Goal: Task Accomplishment & Management: Use online tool/utility

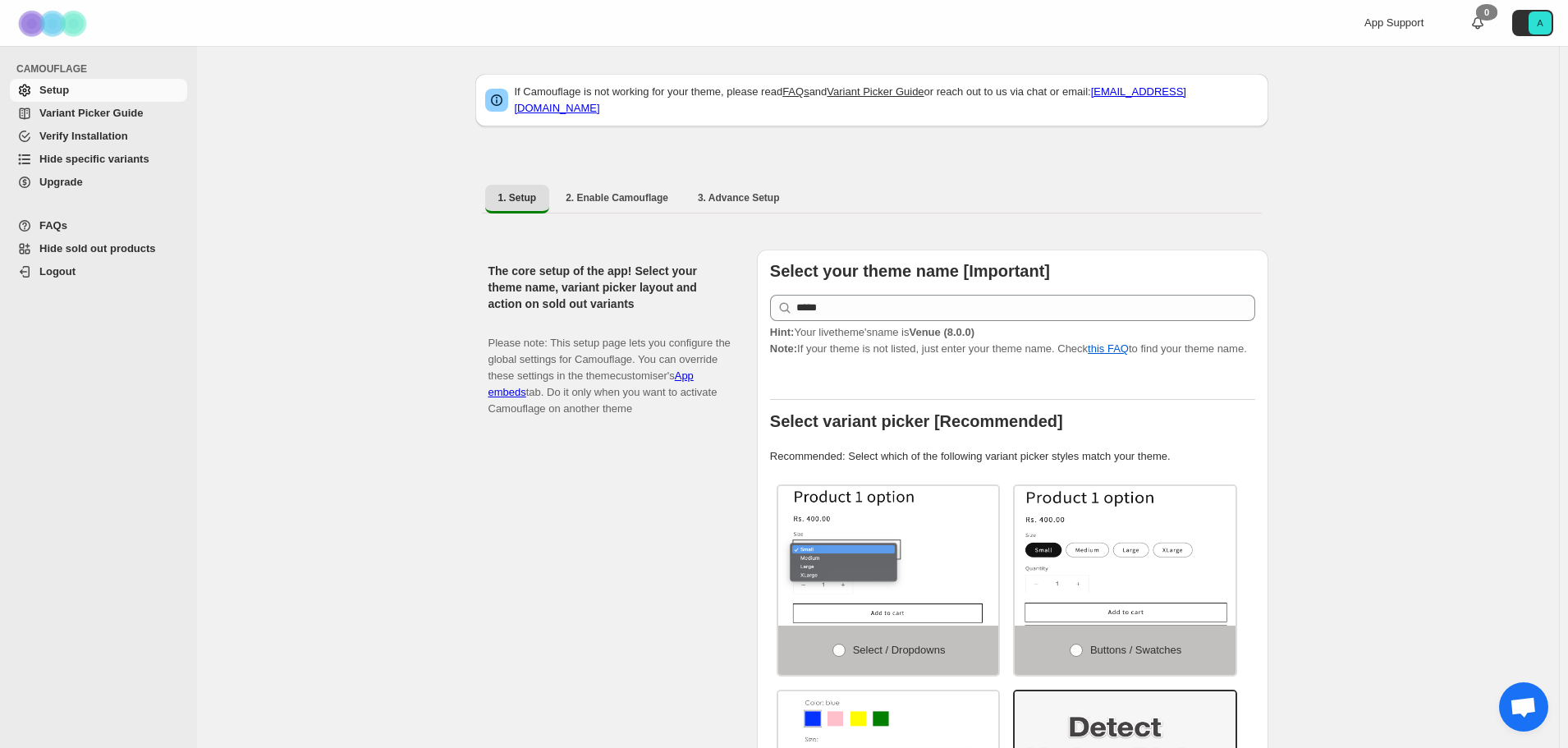
click at [101, 159] on span "Hide specific variants" at bounding box center [94, 159] width 110 height 12
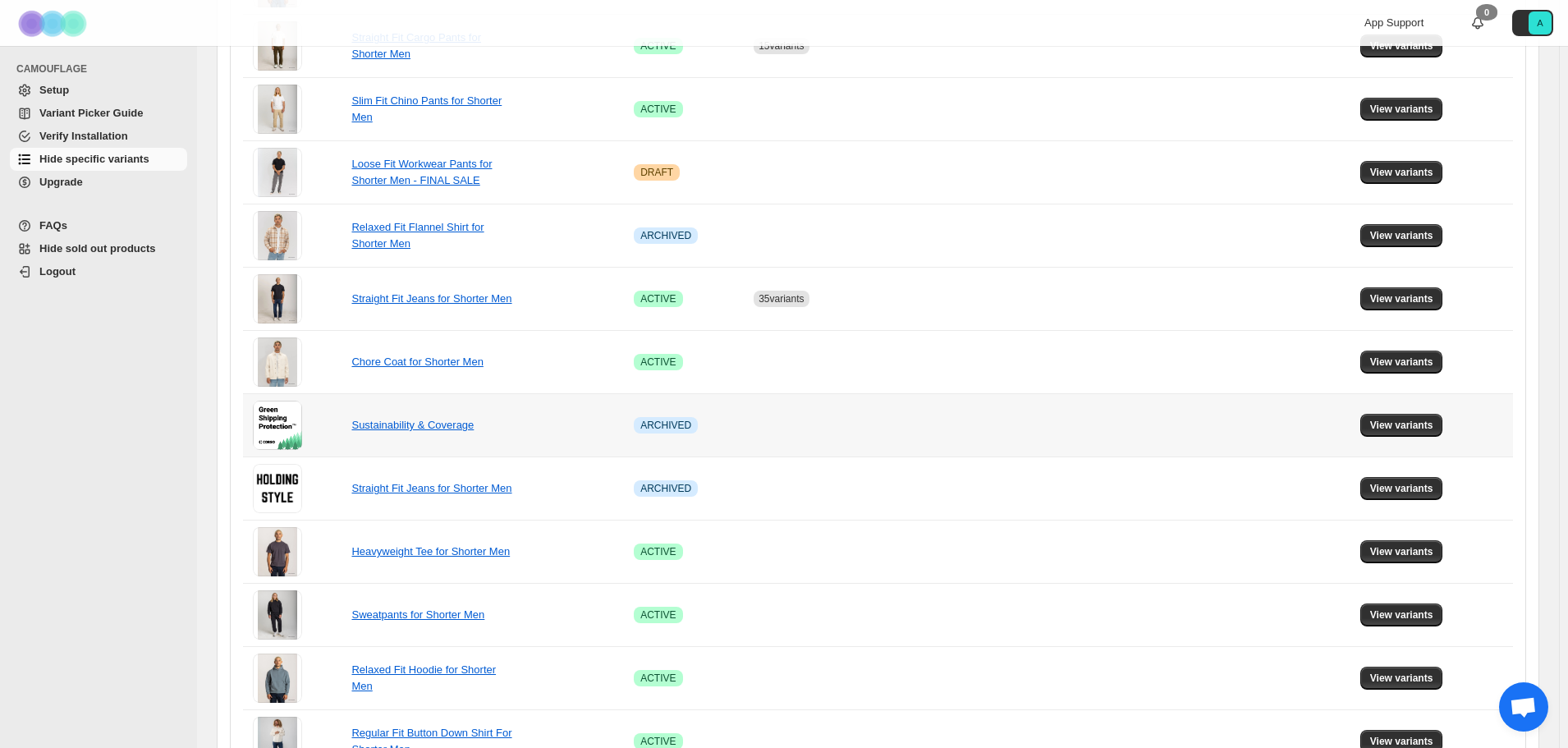
scroll to position [938, 0]
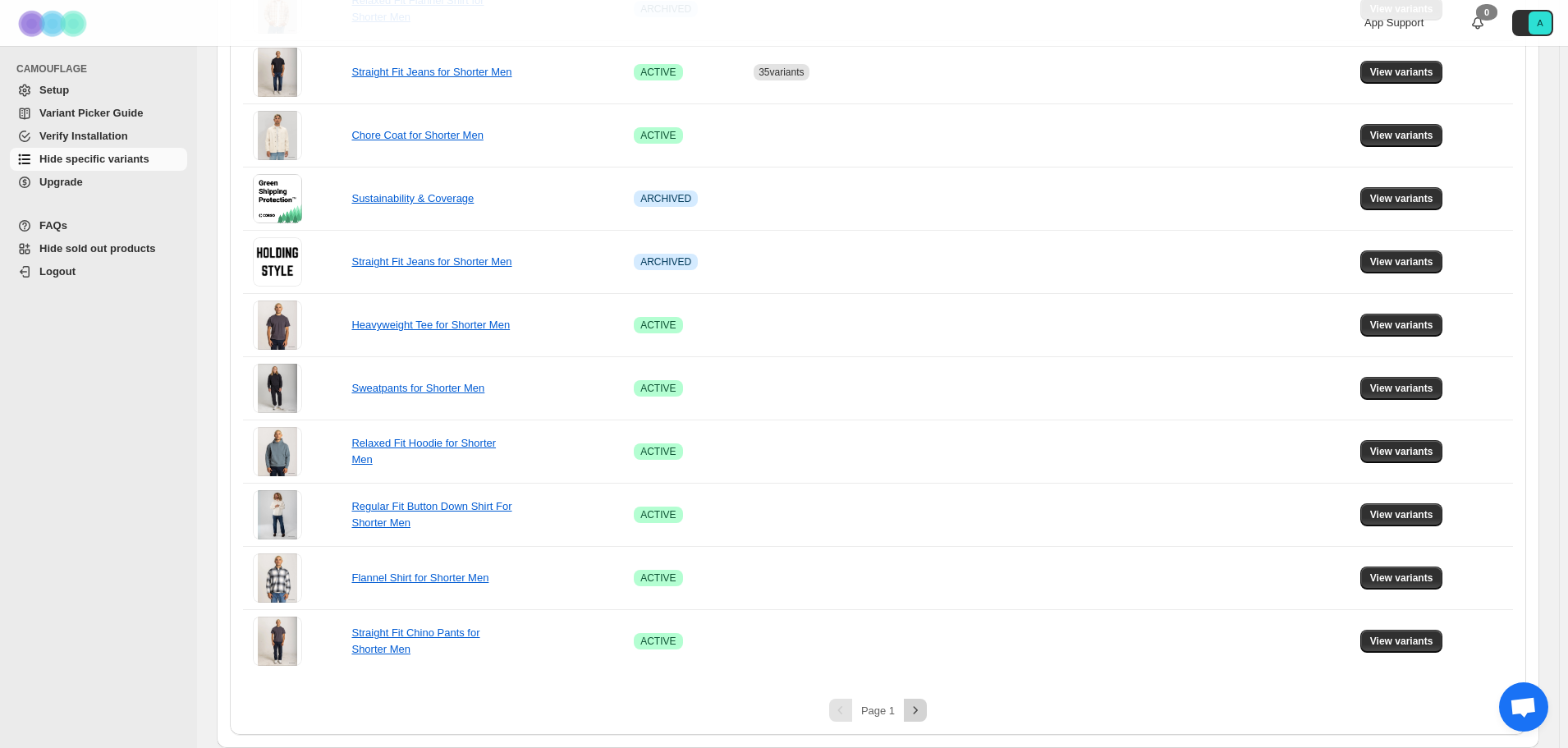
click at [921, 712] on icon "Next" at bounding box center [915, 710] width 17 height 17
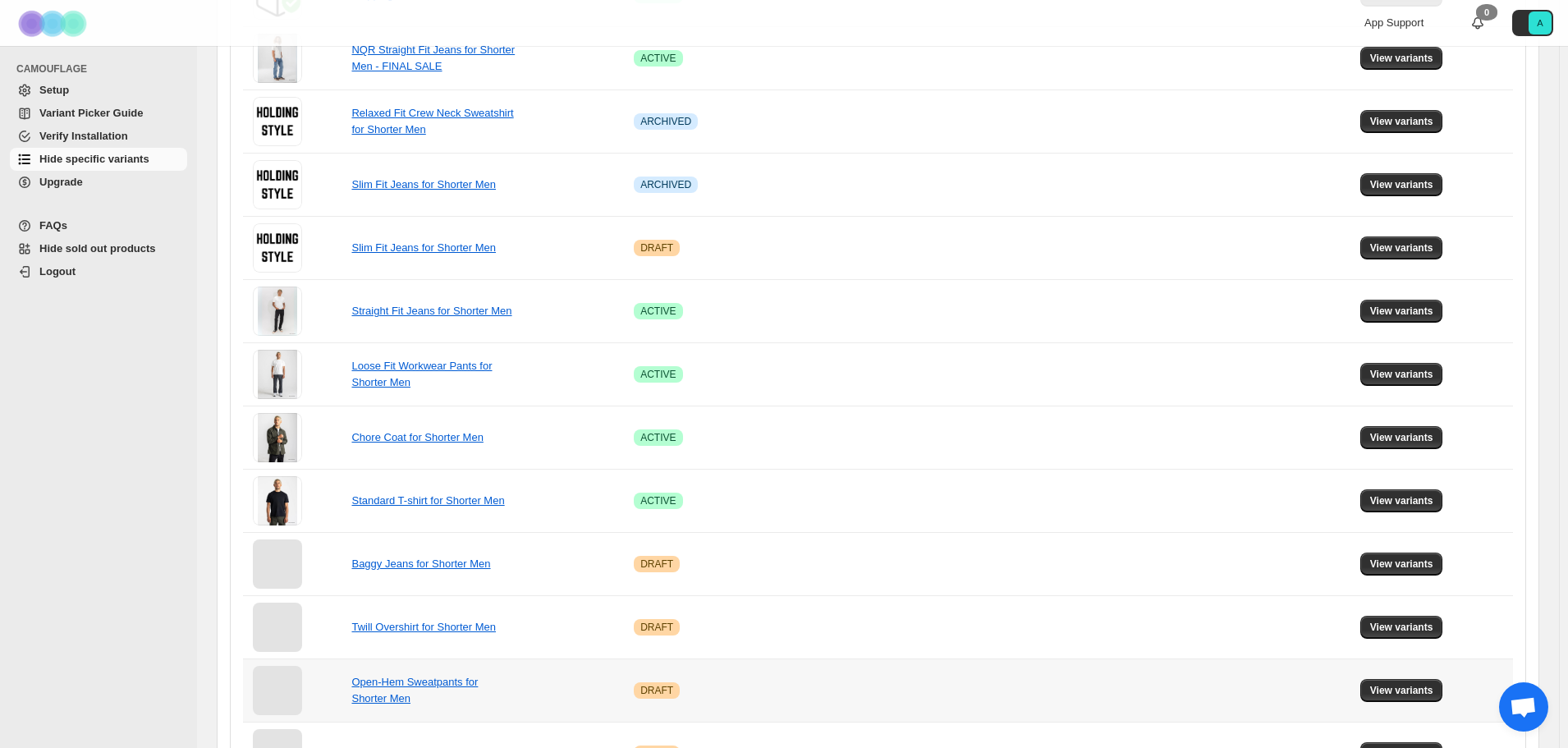
scroll to position [445, 0]
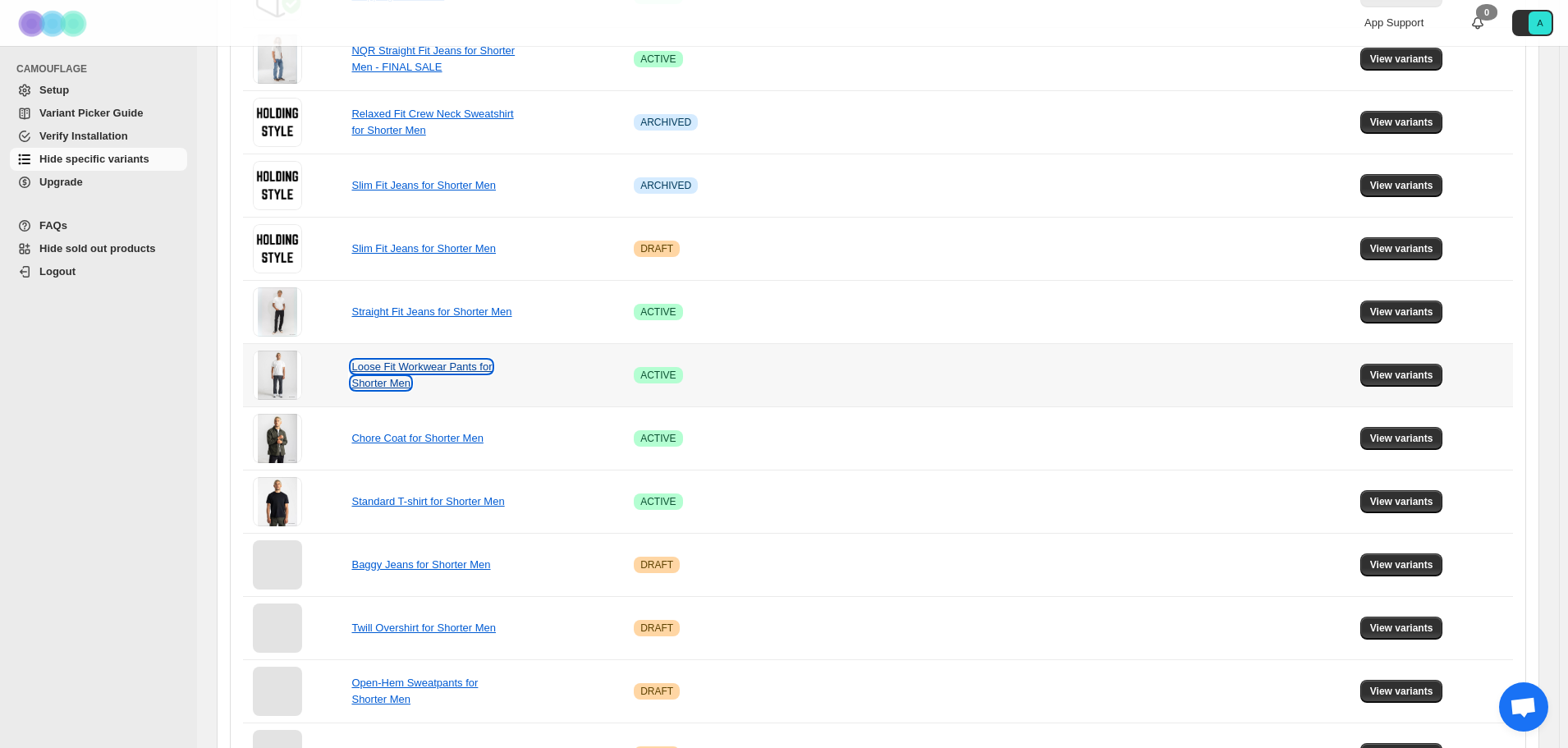
click at [389, 367] on link "Loose Fit Workwear Pants for Shorter Men" at bounding box center [421, 374] width 140 height 29
click at [1389, 379] on span "View variants" at bounding box center [1402, 374] width 64 height 13
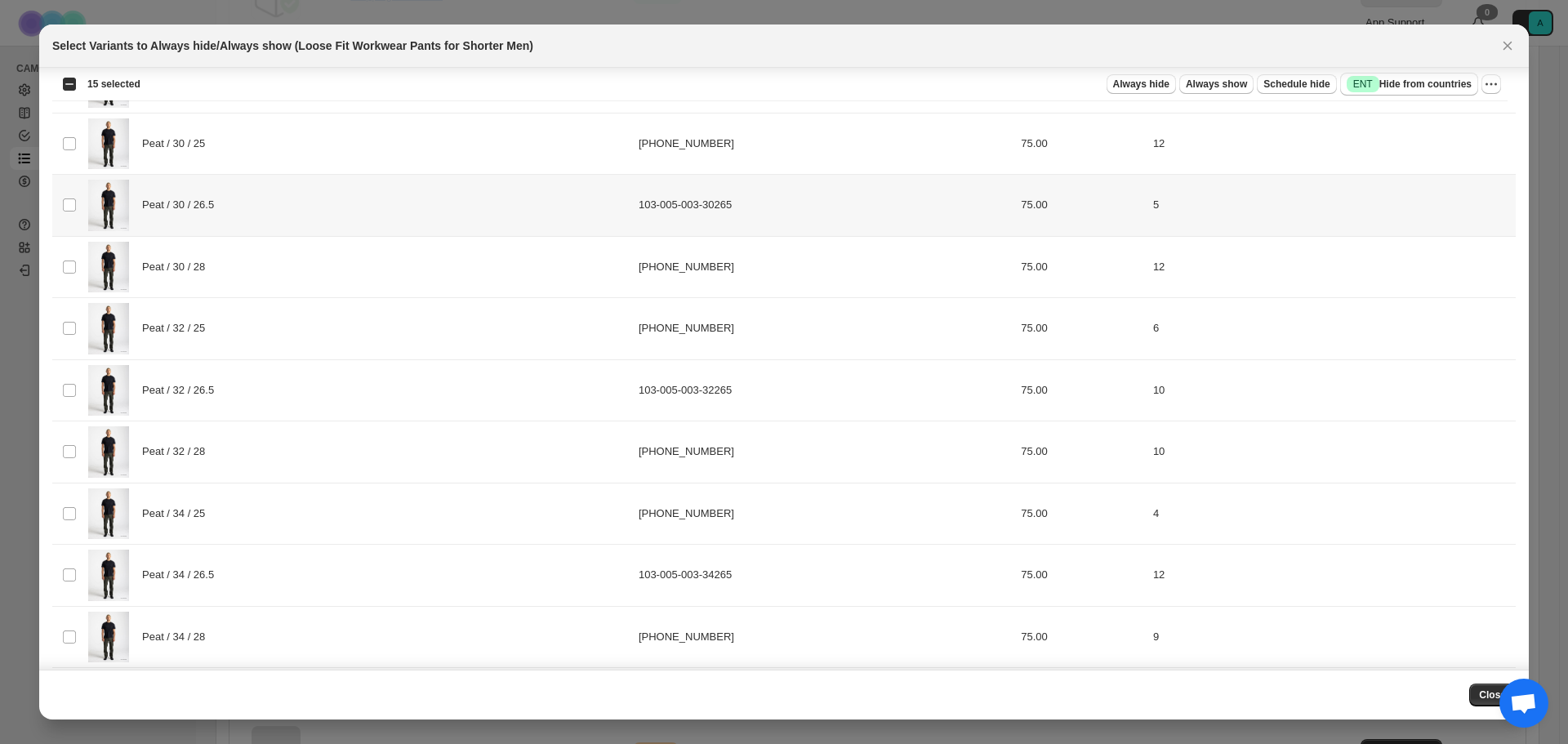
scroll to position [0, 0]
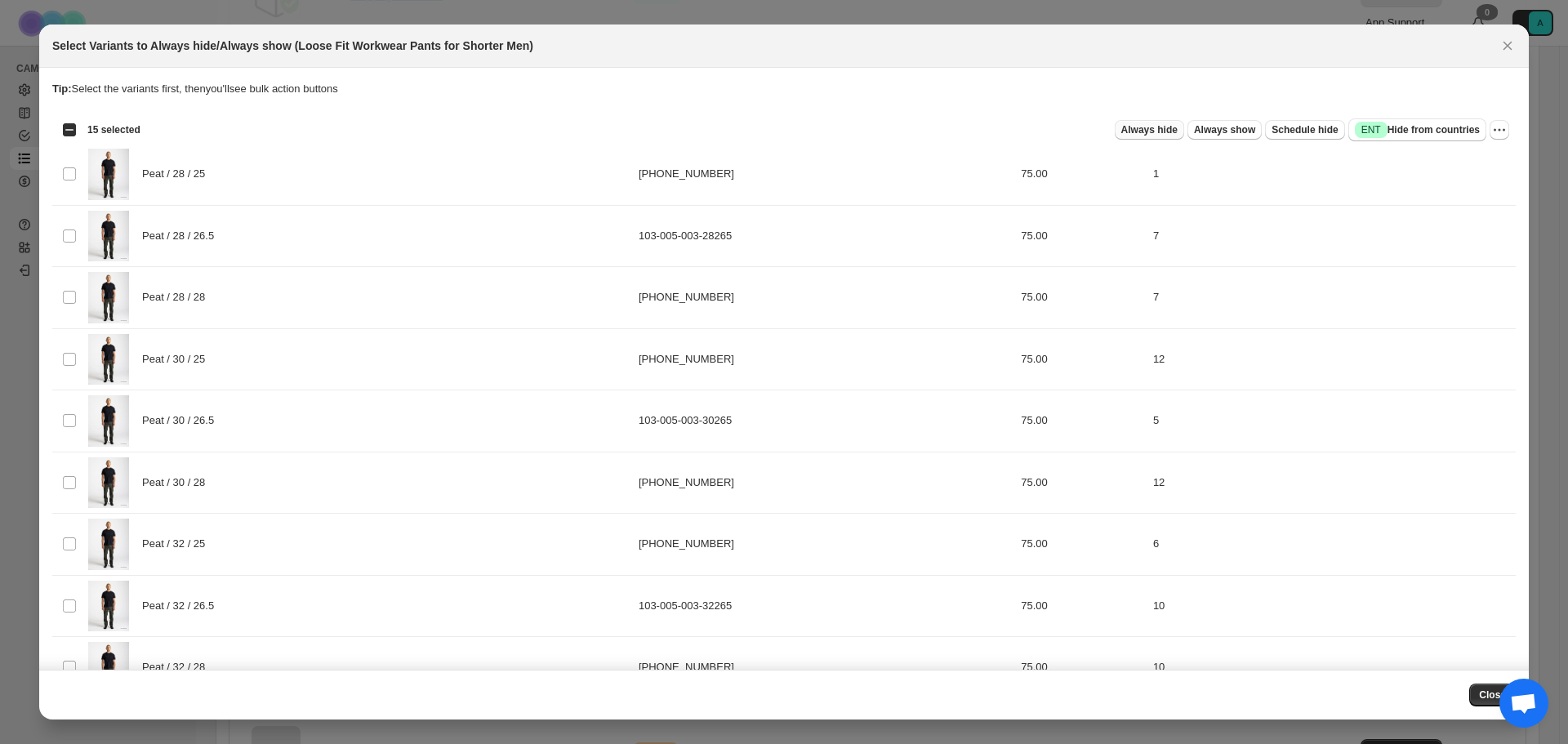
click at [1155, 129] on span "Always hide" at bounding box center [1149, 129] width 56 height 13
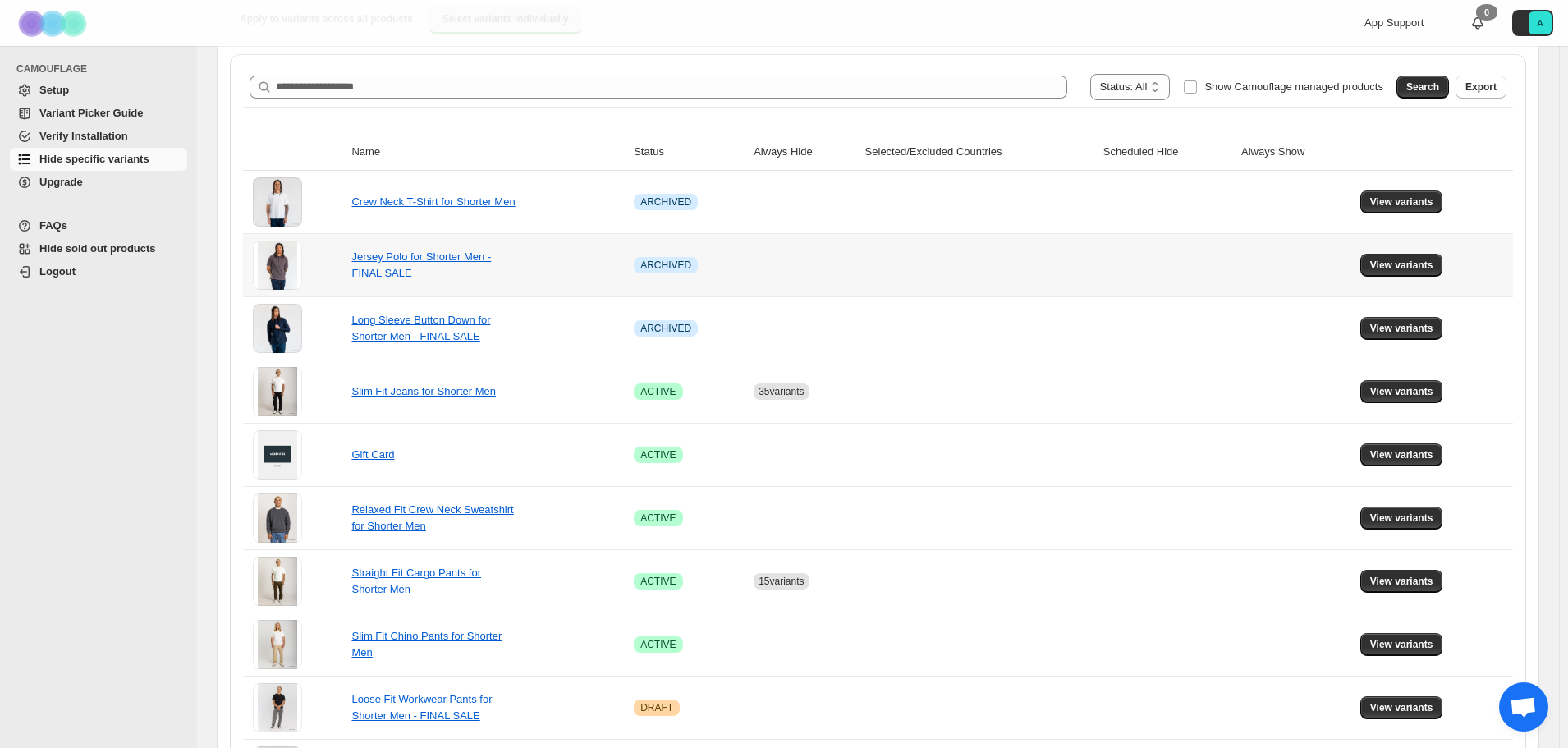
scroll to position [246, 0]
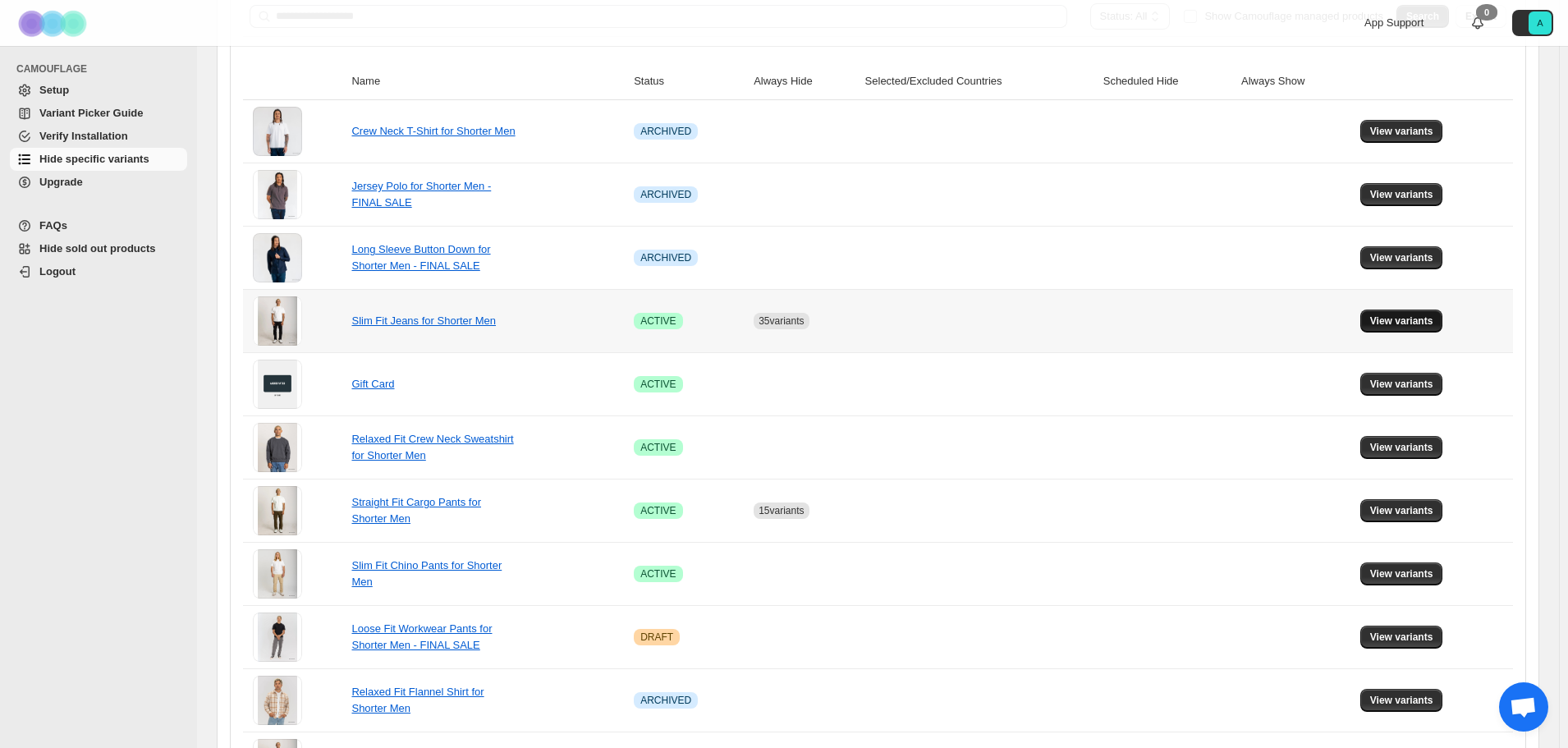
click at [1417, 324] on span "View variants" at bounding box center [1402, 321] width 64 height 13
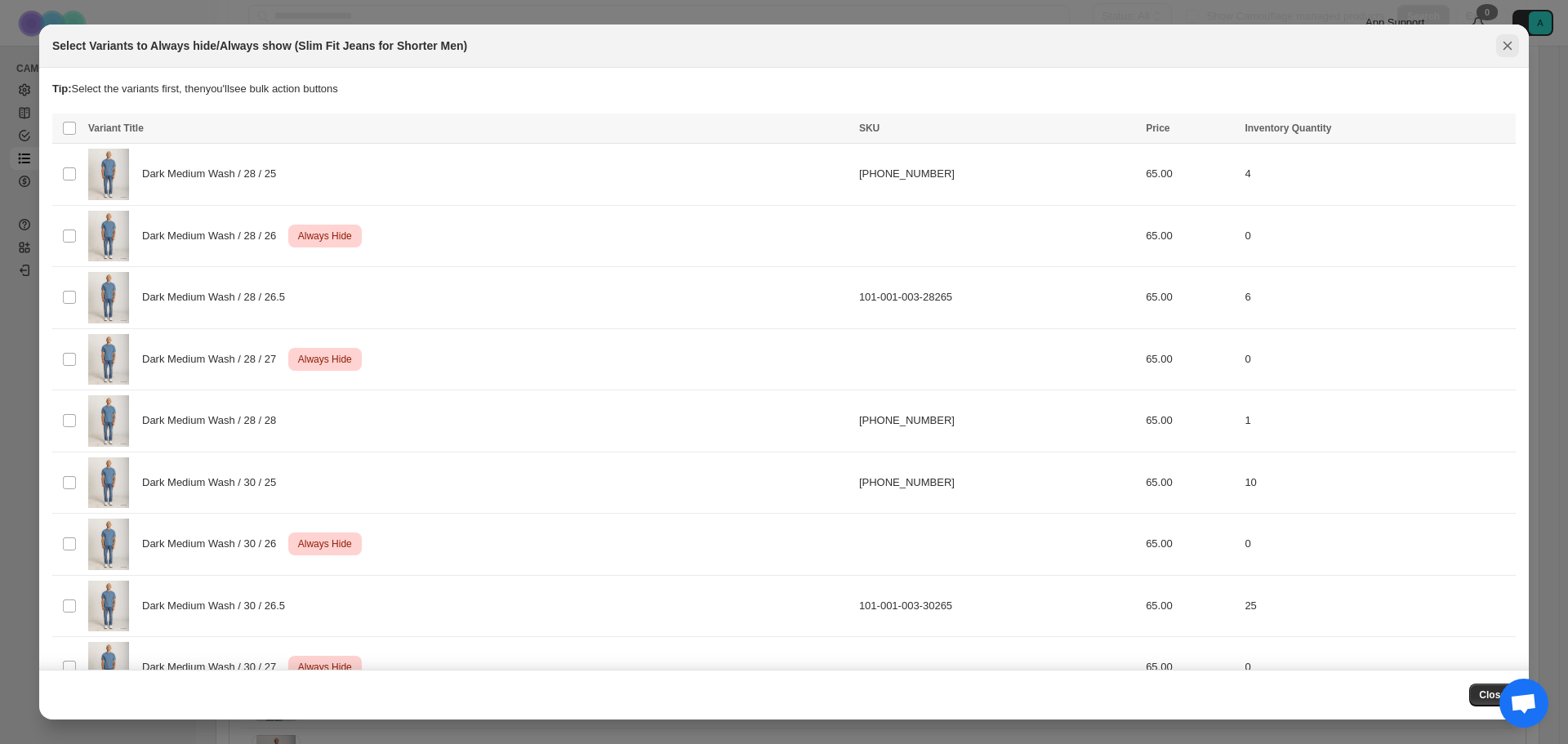
click at [1500, 41] on icon "Close" at bounding box center [1508, 45] width 17 height 17
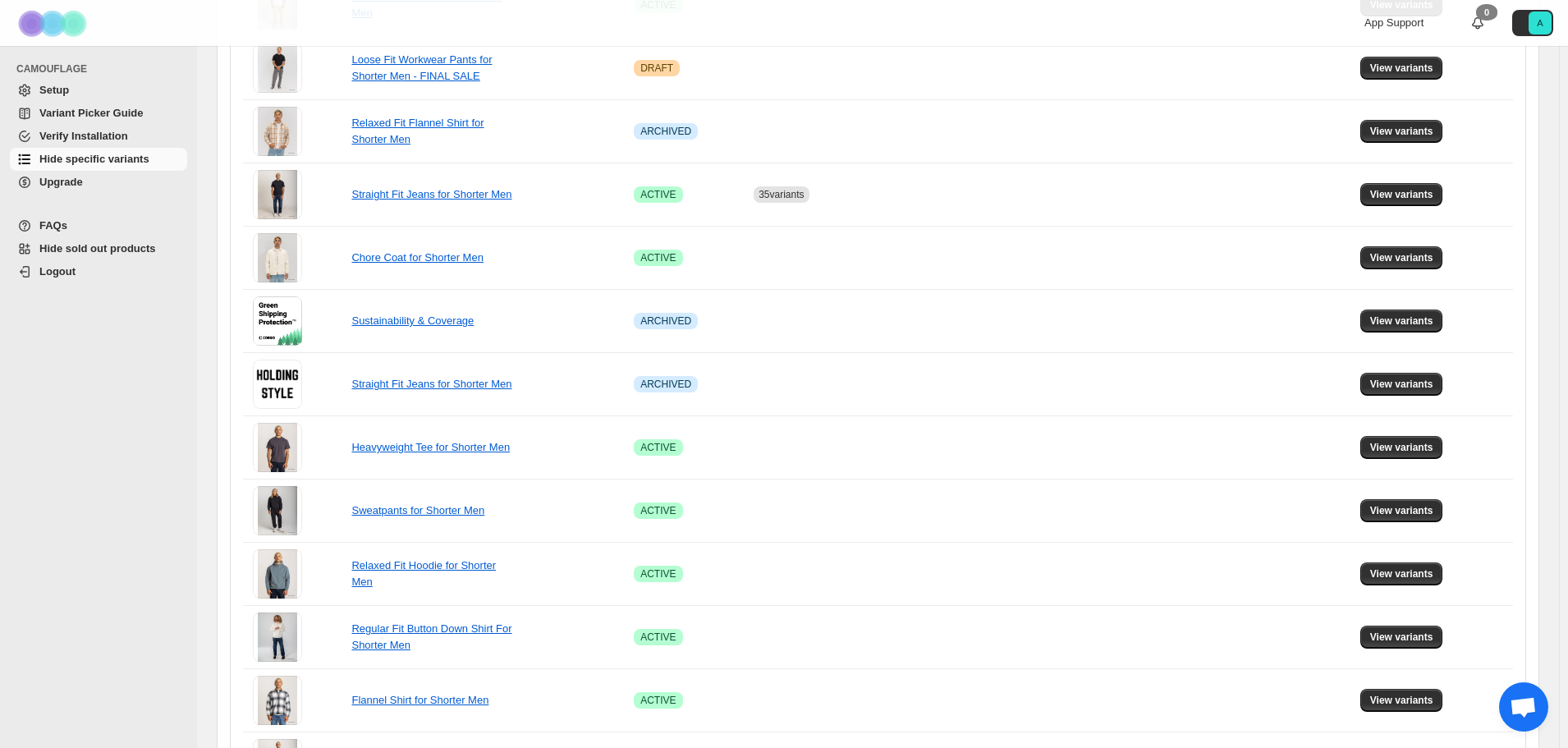
scroll to position [938, 0]
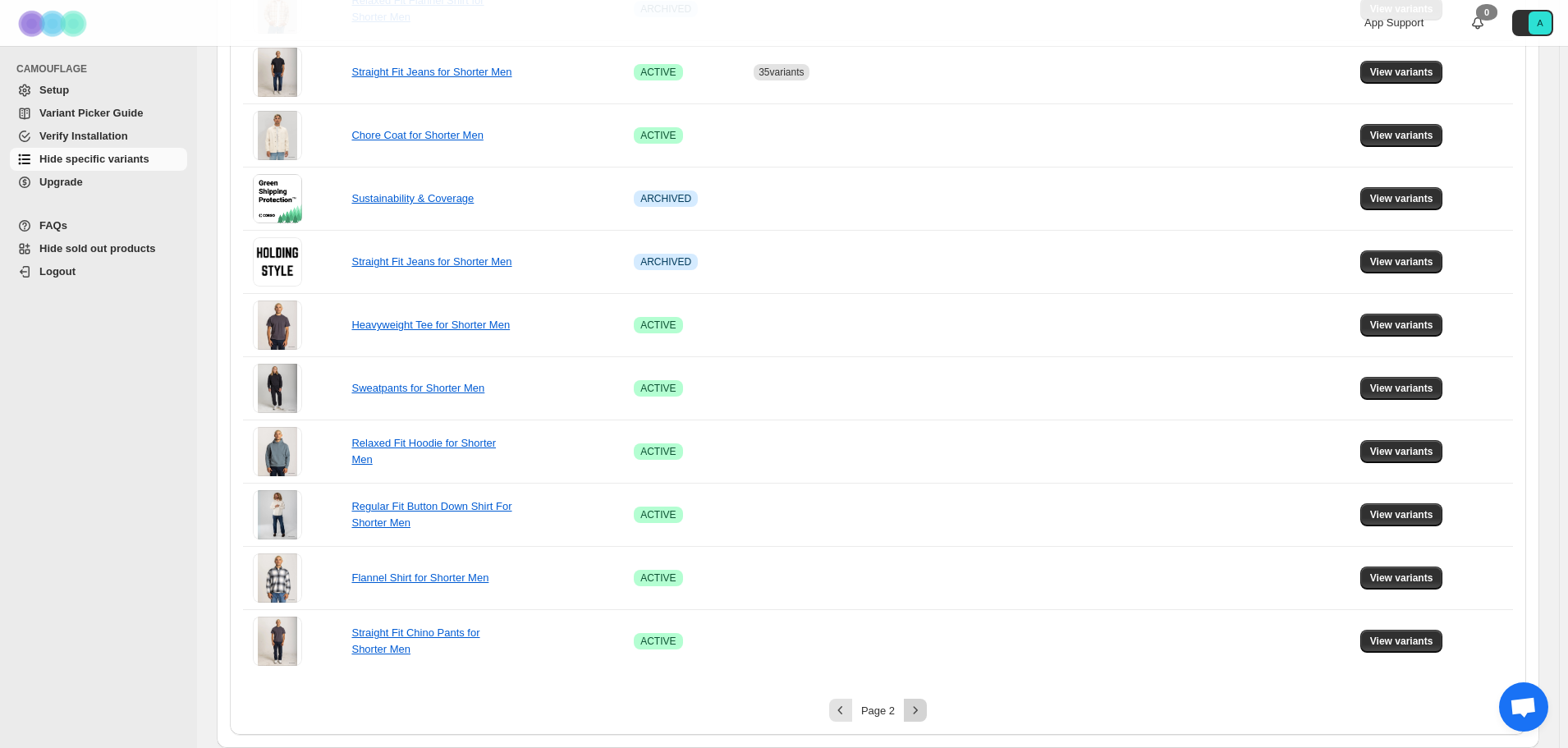
click at [921, 712] on icon "Next" at bounding box center [915, 710] width 17 height 17
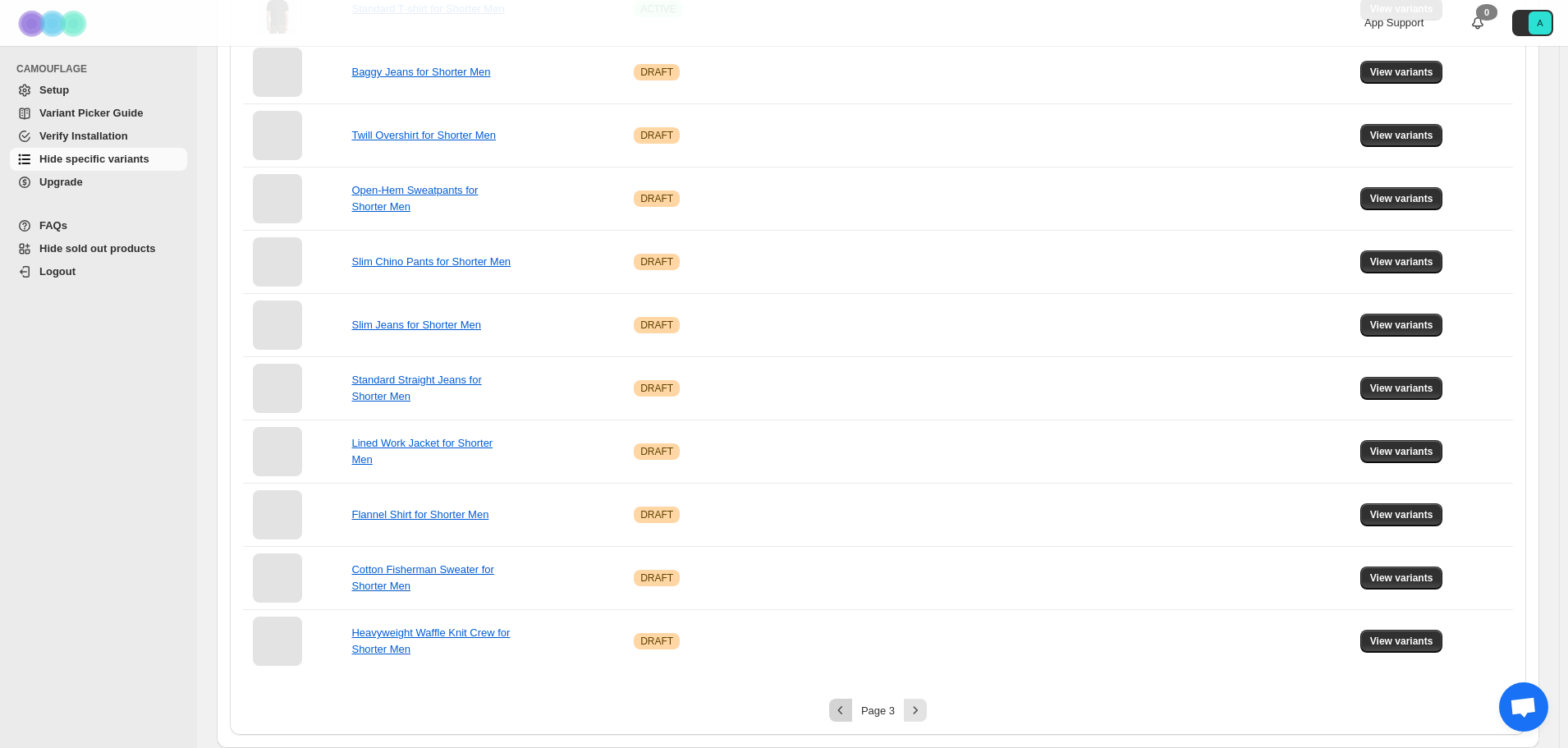
click at [849, 708] on icon "Previous" at bounding box center [840, 710] width 17 height 17
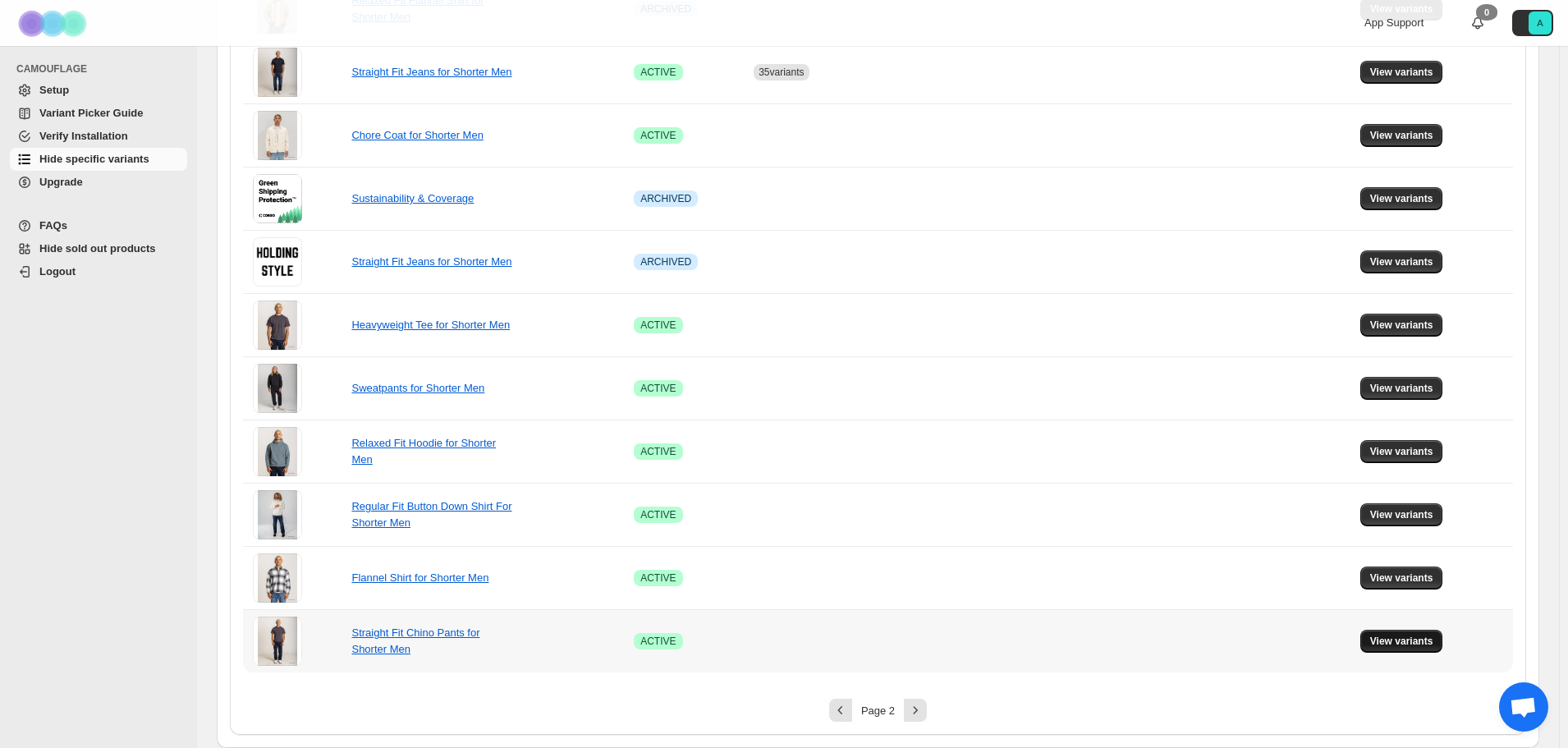
click at [1403, 646] on span "View variants" at bounding box center [1402, 641] width 64 height 13
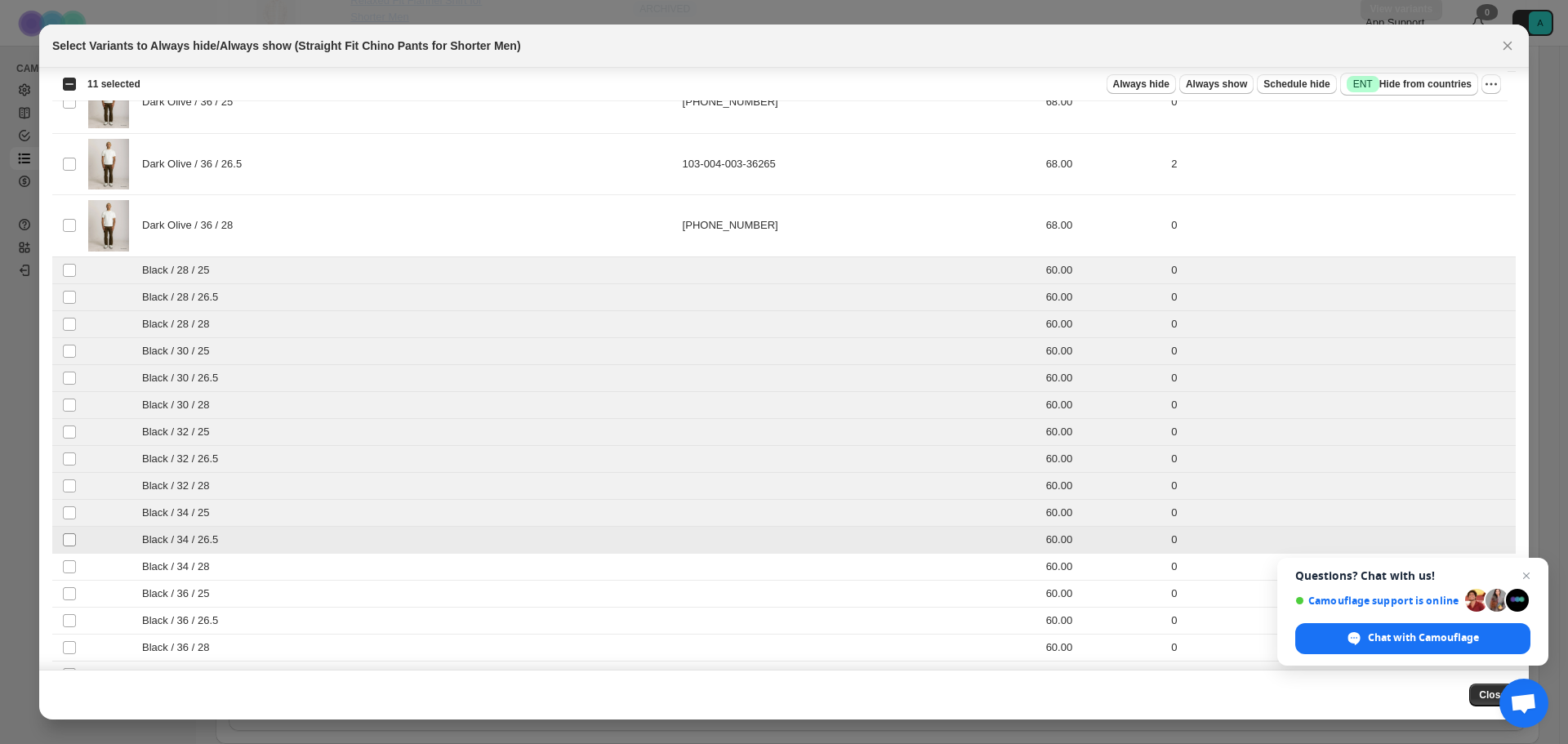
scroll to position [2825, 0]
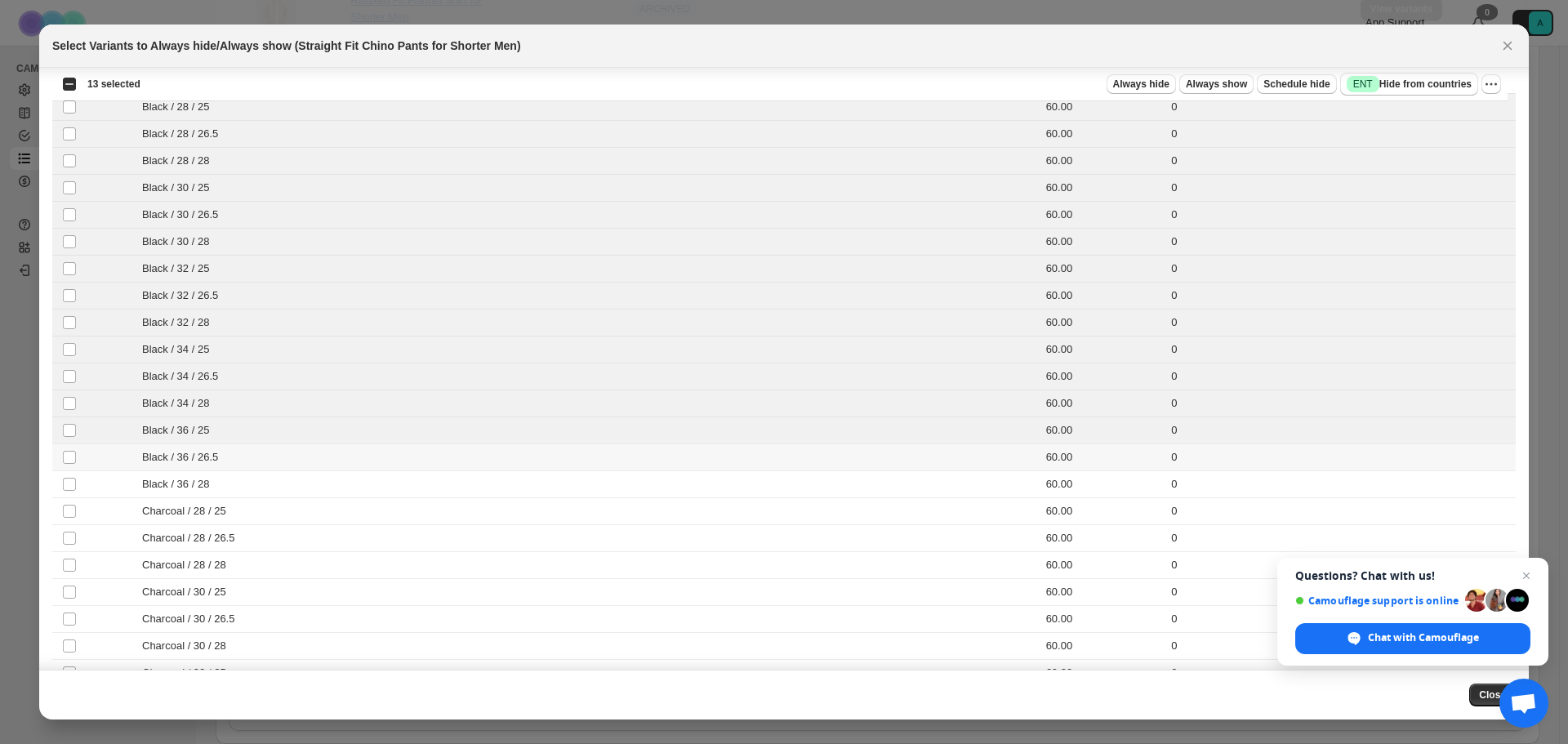
click at [72, 468] on td "Select product variant" at bounding box center [67, 456] width 31 height 27
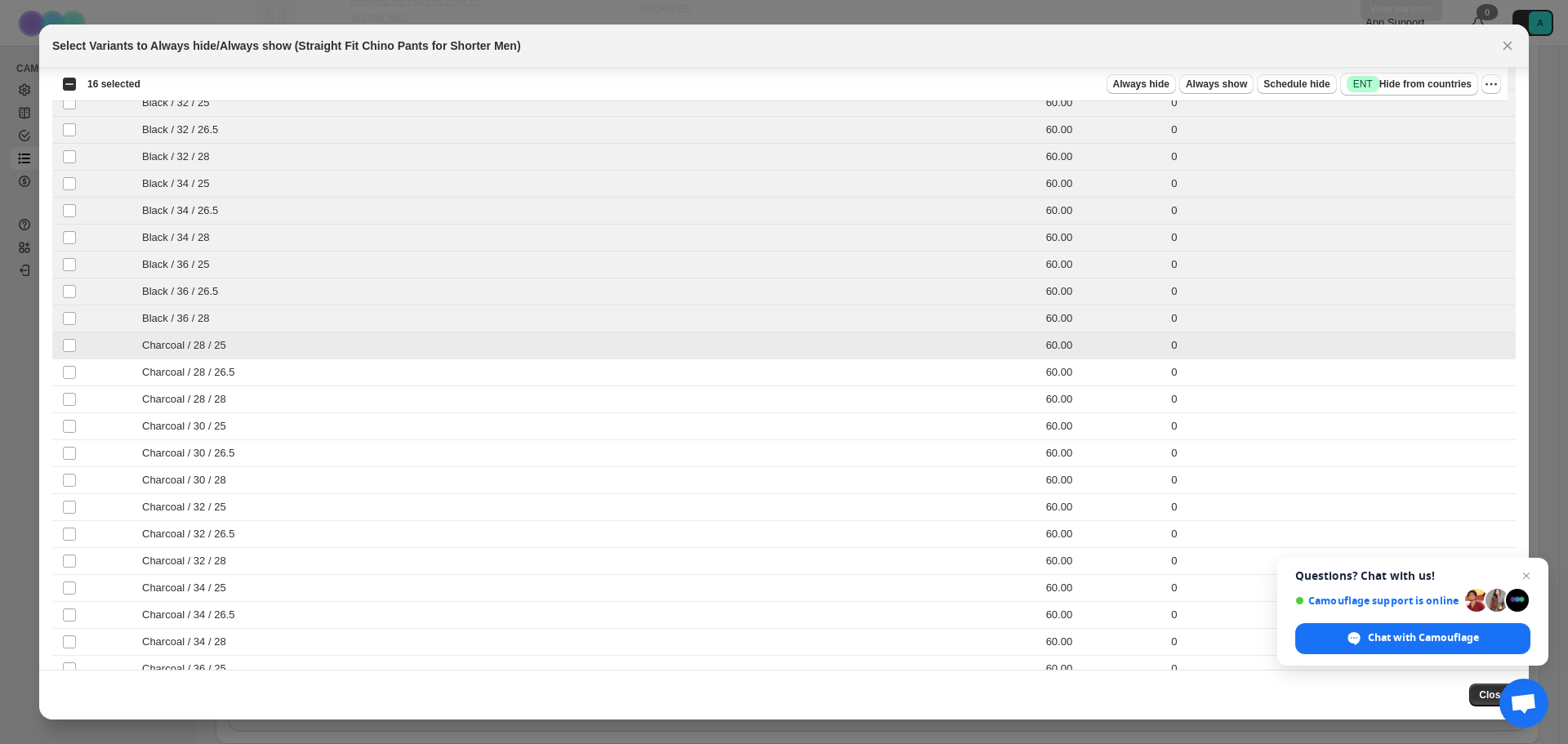
scroll to position [3070, 0]
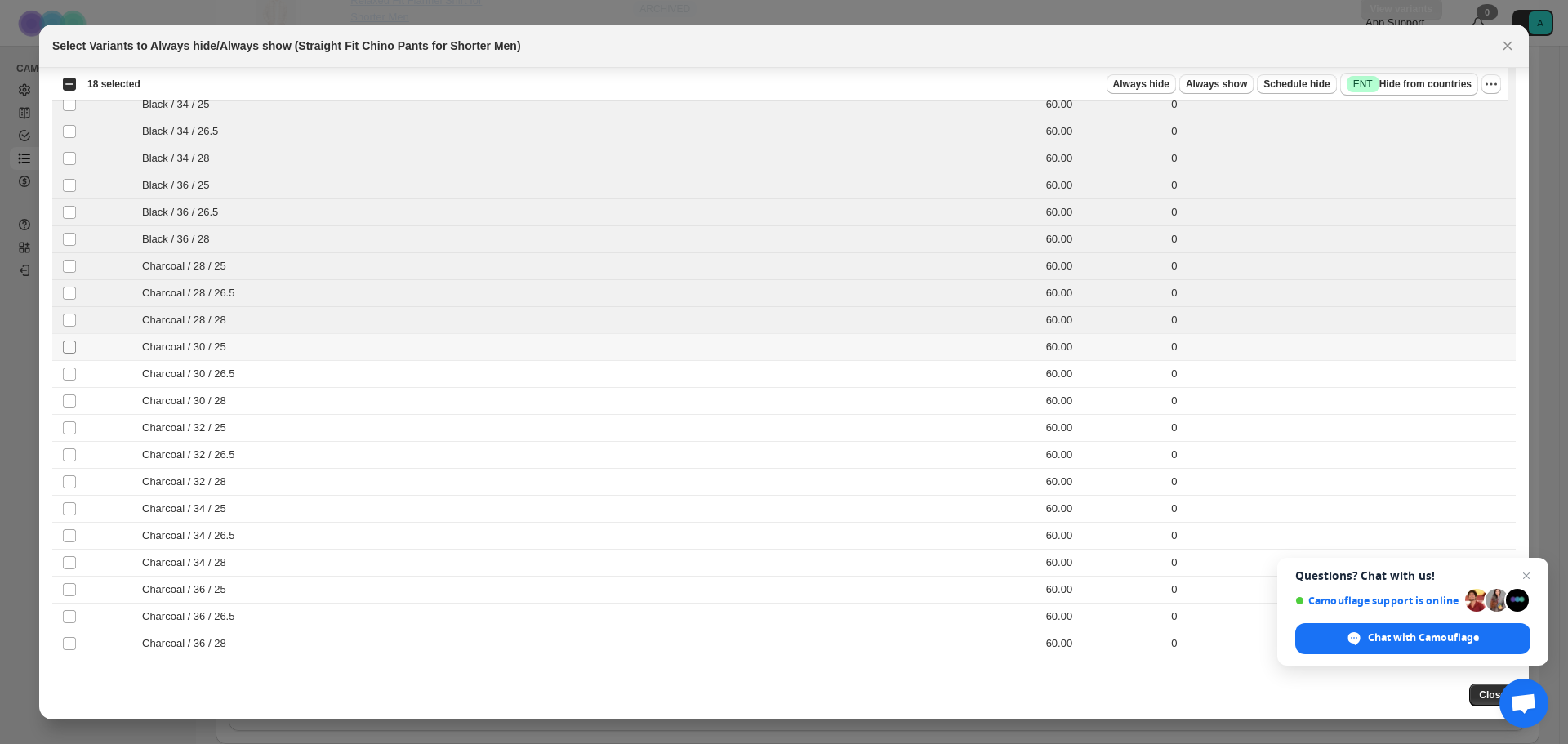
click at [73, 340] on span ":r63:" at bounding box center [69, 347] width 15 height 15
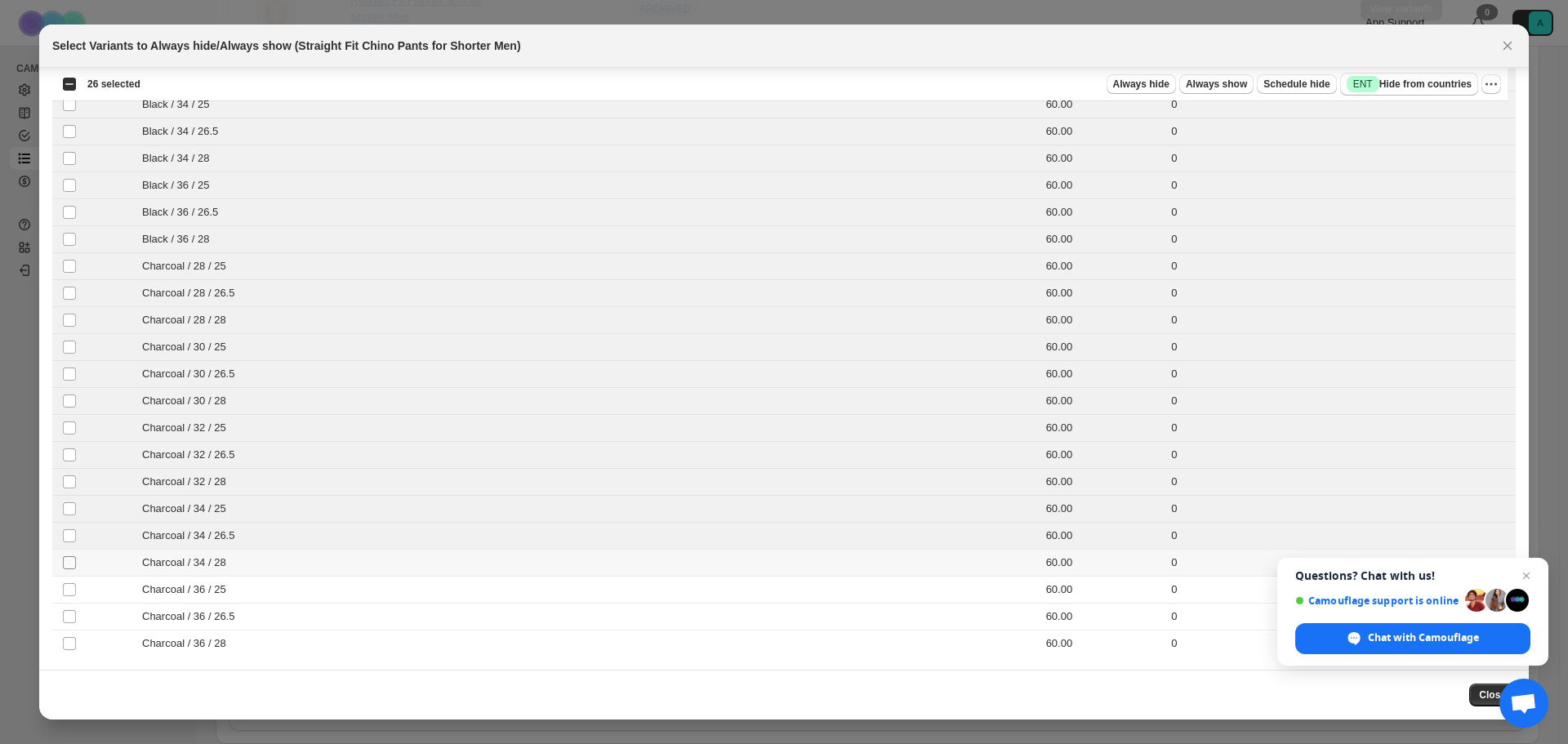
click at [68, 555] on td "Select product variant" at bounding box center [67, 561] width 31 height 27
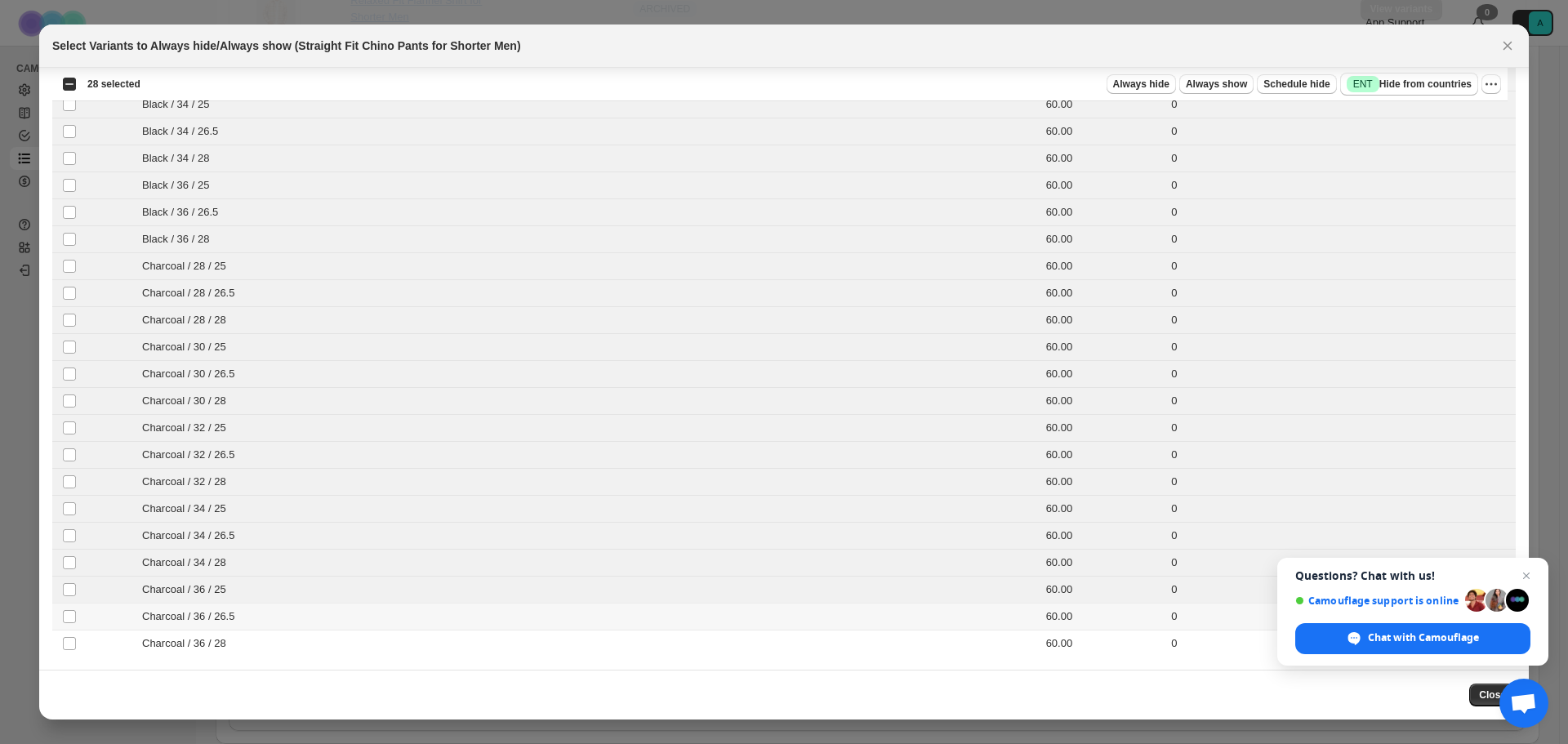
click at [69, 625] on td "Select product variant" at bounding box center [67, 616] width 31 height 27
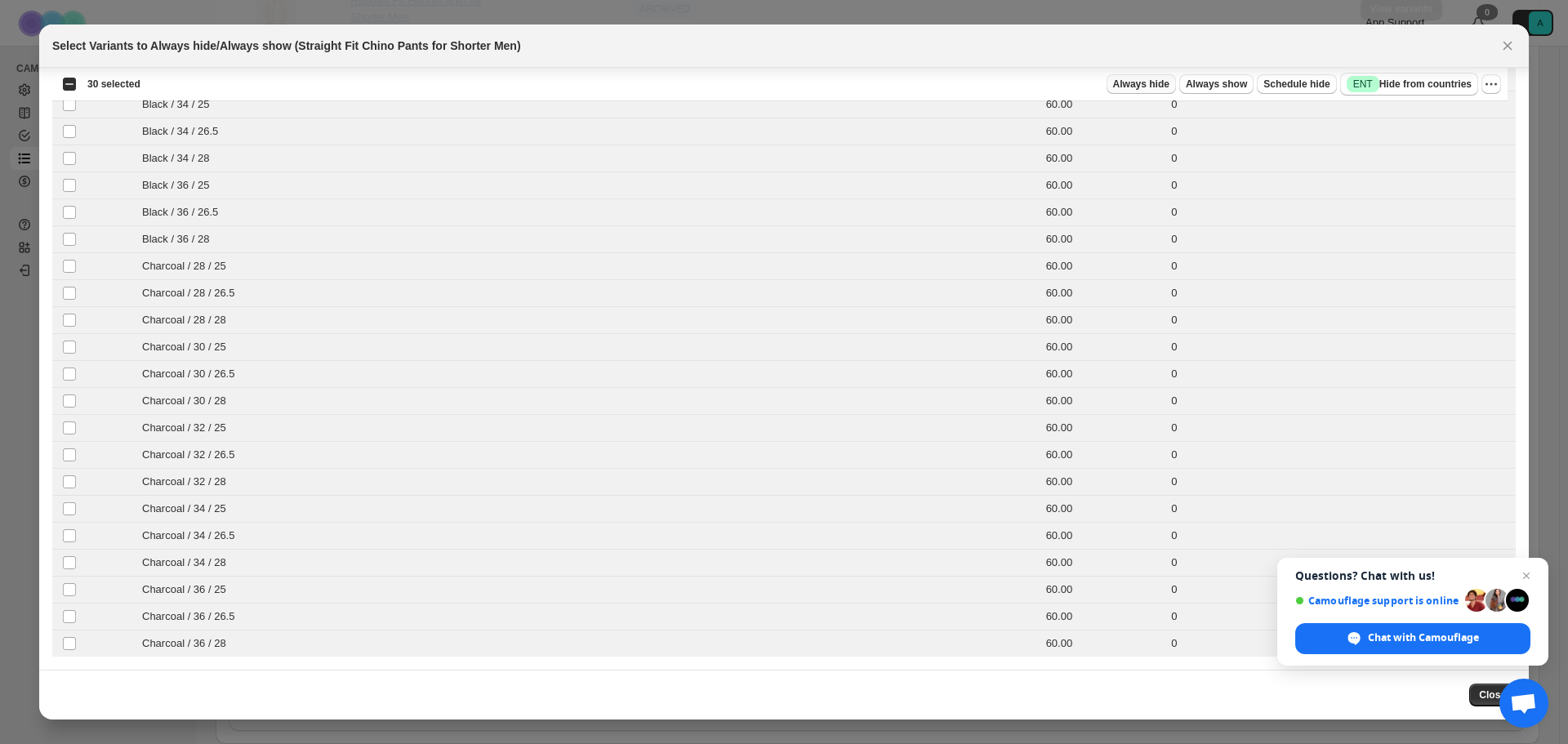
click at [1163, 87] on span "Always hide" at bounding box center [1141, 84] width 56 height 13
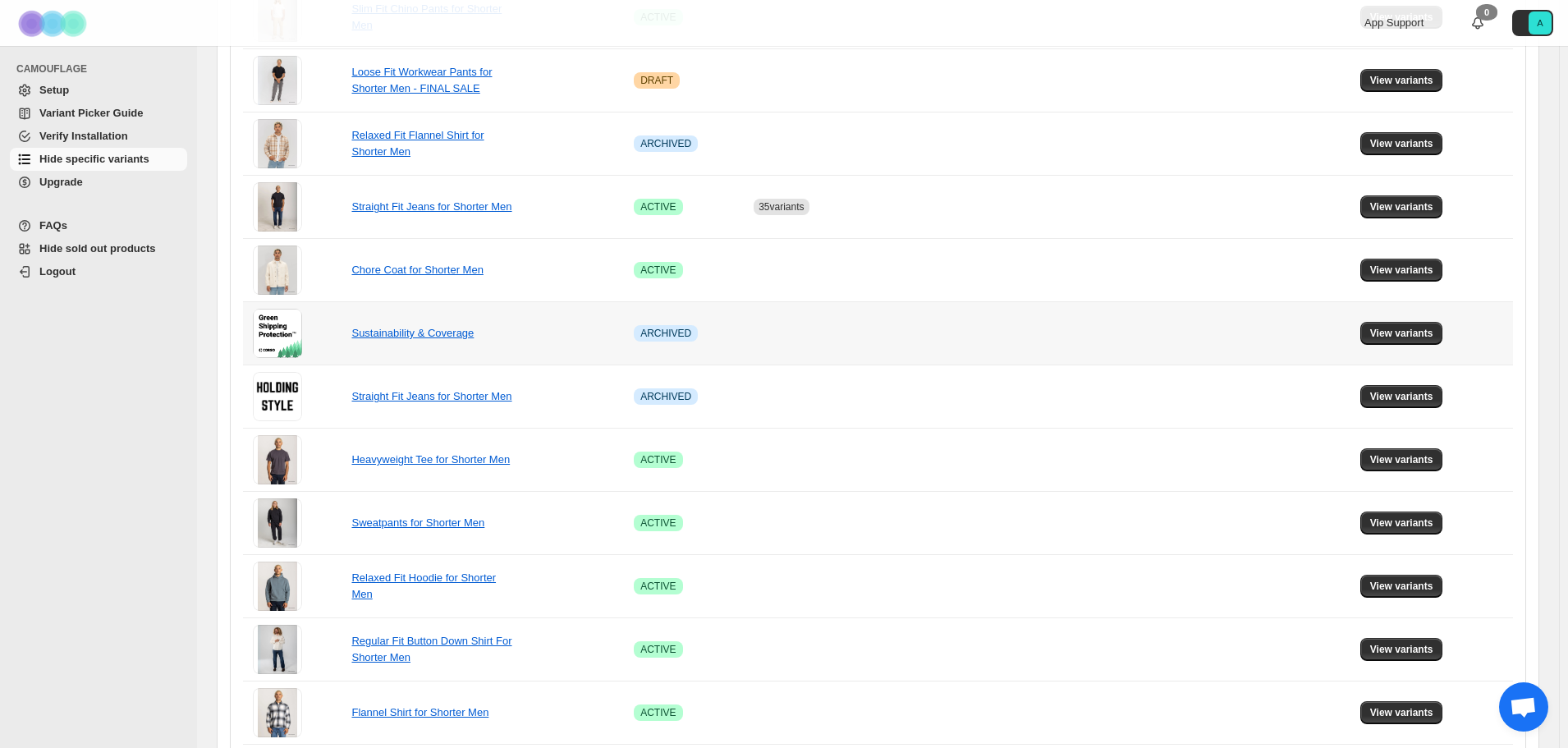
scroll to position [938, 0]
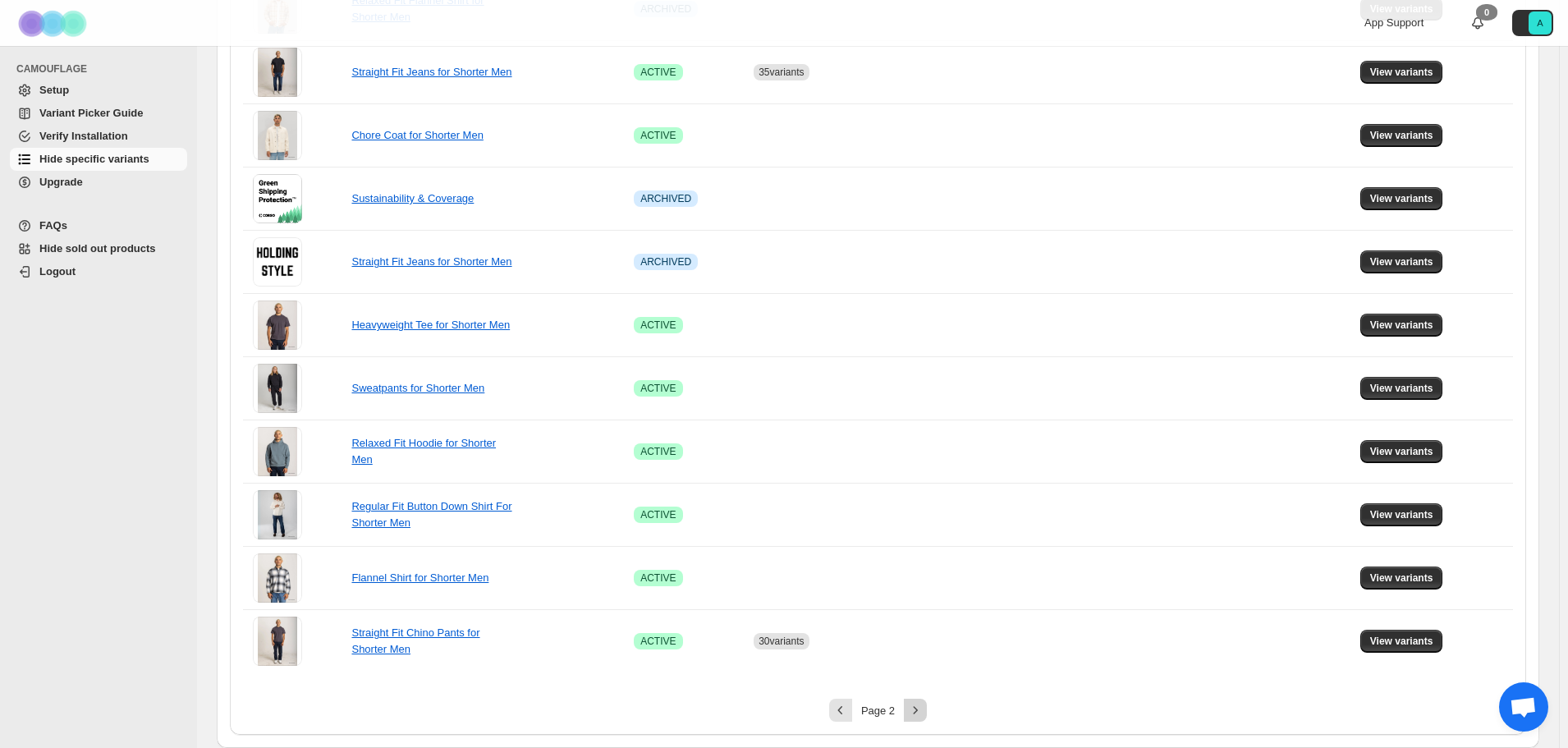
click at [916, 711] on icon "Next" at bounding box center [915, 710] width 17 height 17
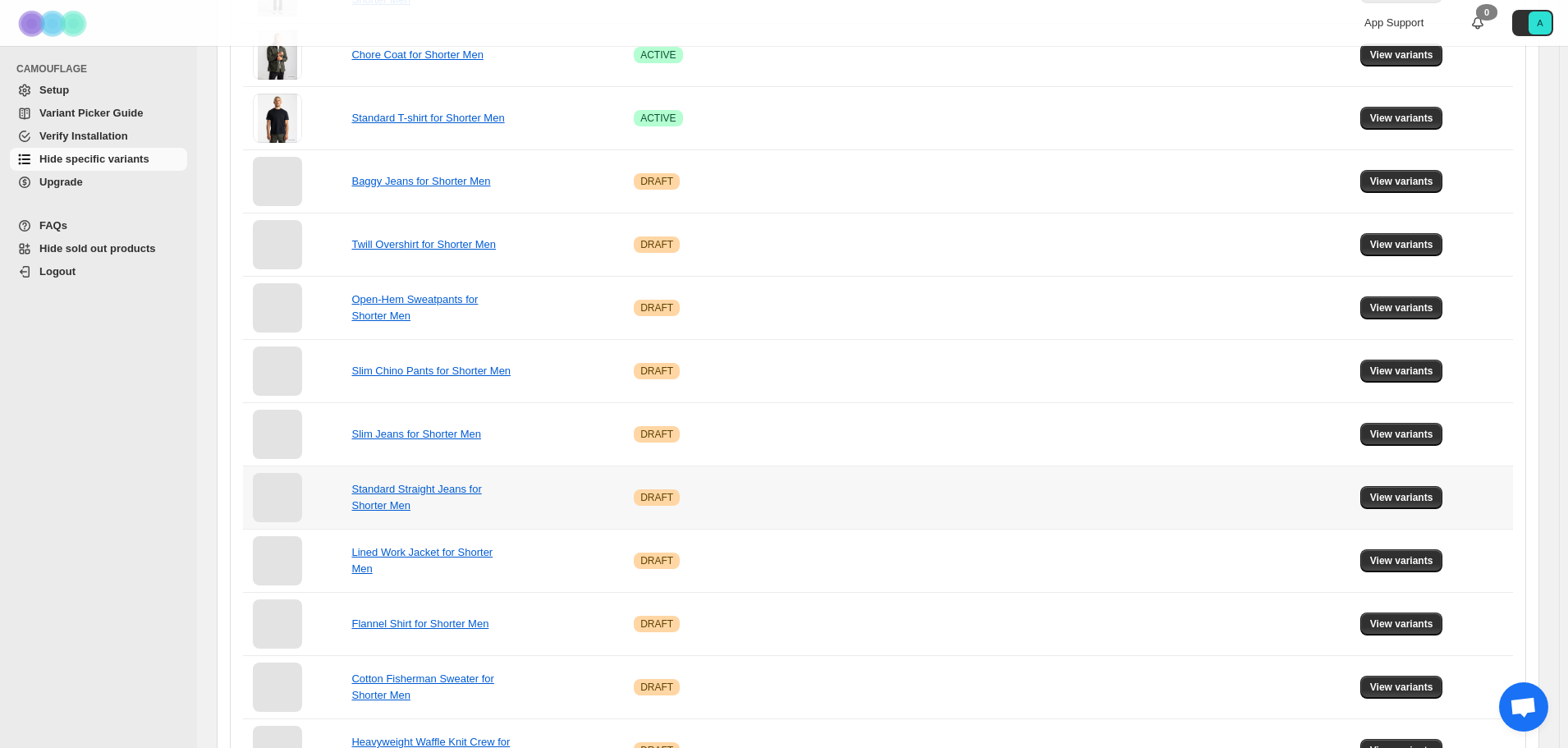
scroll to position [691, 0]
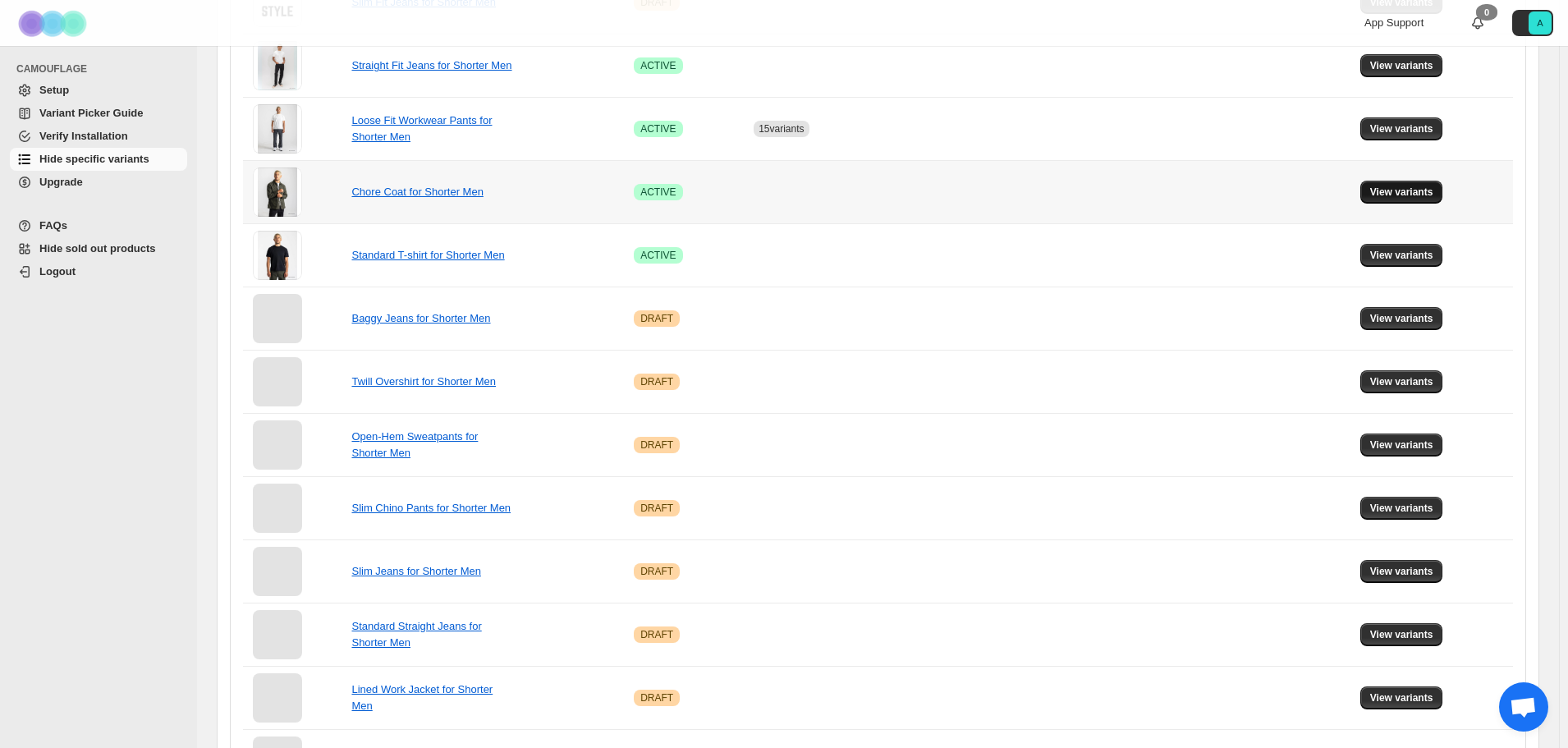
click at [1389, 189] on span "View variants" at bounding box center [1402, 192] width 64 height 13
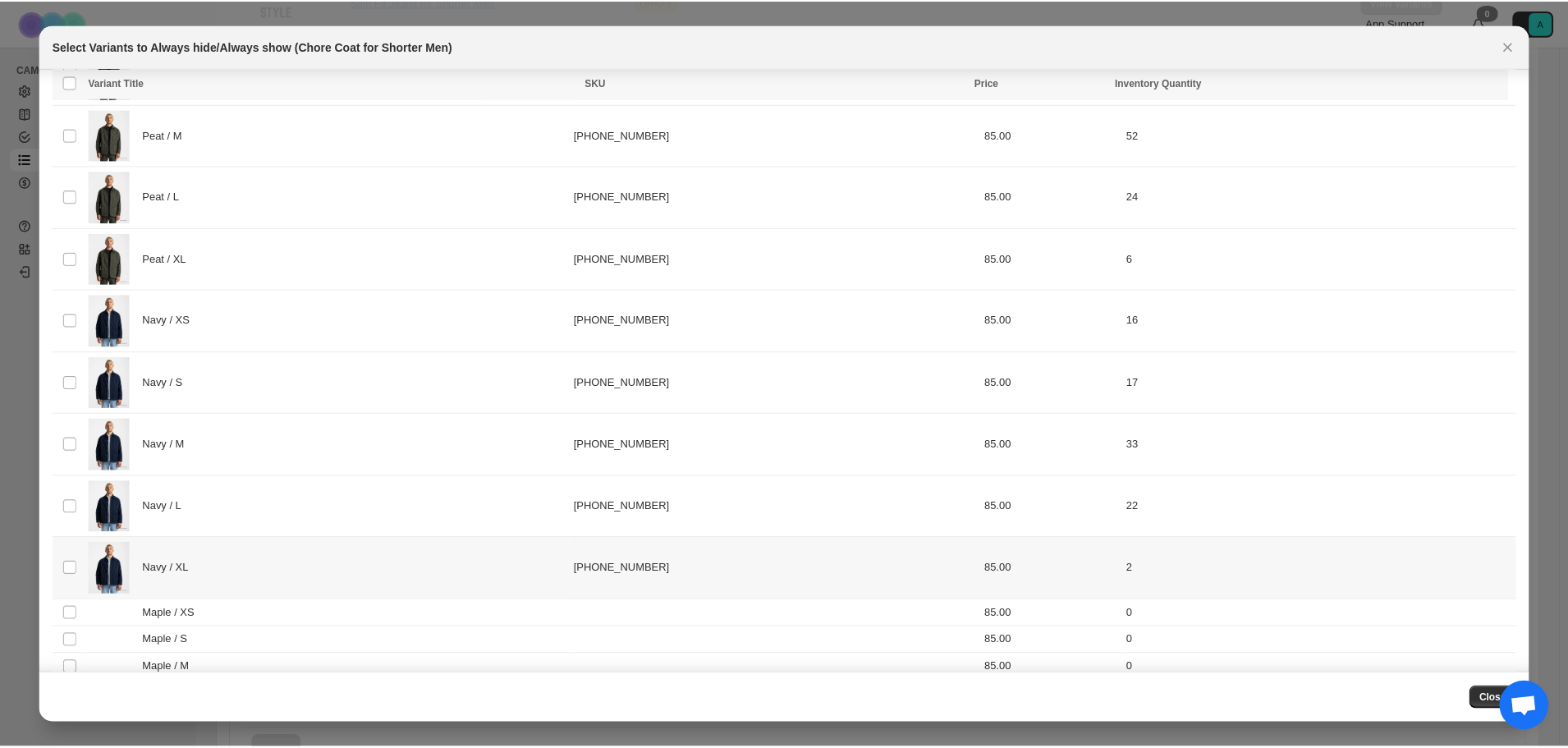
scroll to position [549, 0]
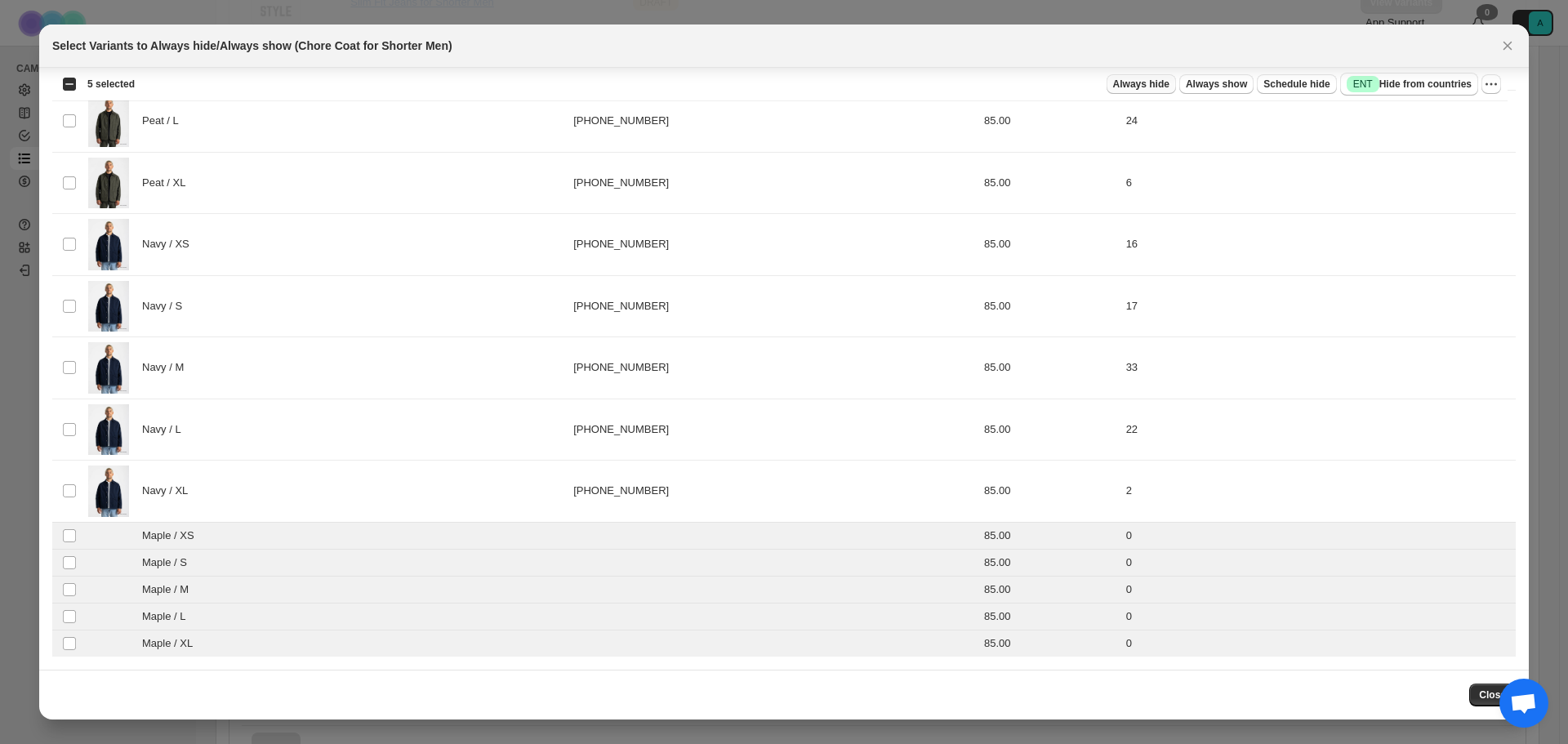
click at [1168, 83] on span "Always hide" at bounding box center [1141, 84] width 56 height 13
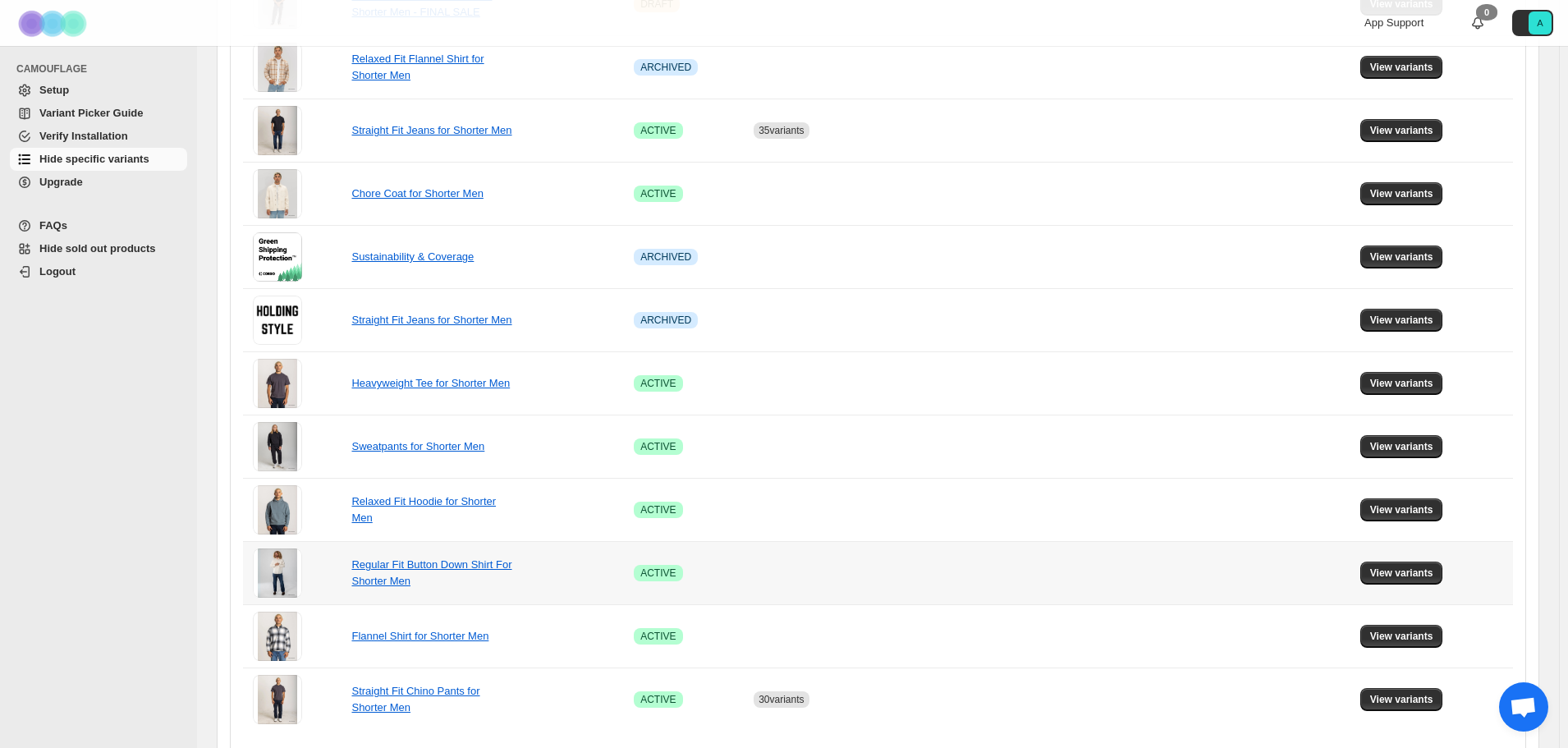
scroll to position [691, 0]
